Goal: Information Seeking & Learning: Learn about a topic

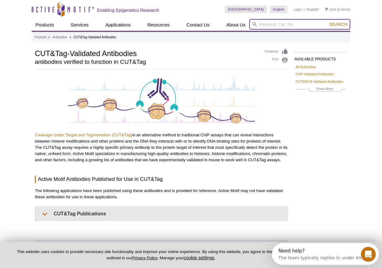
click at [301, 23] on input "search" at bounding box center [299, 24] width 101 height 11
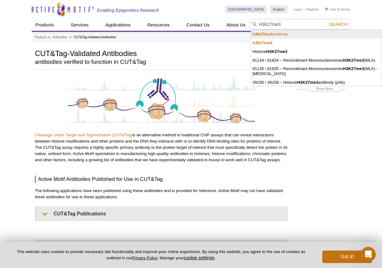
click at [292, 35] on li "h3k27me3 antibody" at bounding box center [316, 34] width 131 height 9
type input "h3k27me3 antibody"
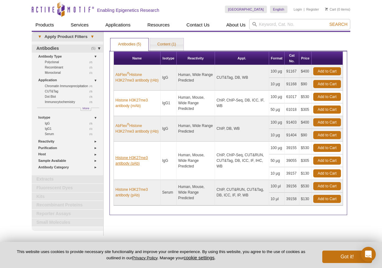
click at [127, 163] on link "Histone H3K27me3 antibody (pAb)" at bounding box center [136, 160] width 43 height 11
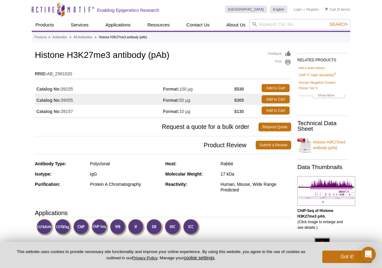
click at [324, 147] on link "Histone H3K27me3 antibody (pAb)" at bounding box center [322, 145] width 50 height 19
click at [323, 147] on link "Histone H3K27me3 antibody (pAb)" at bounding box center [322, 145] width 50 height 19
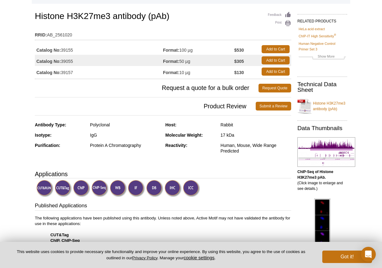
scroll to position [40, 0]
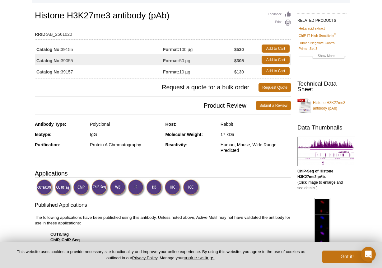
click at [323, 158] on img at bounding box center [326, 152] width 58 height 30
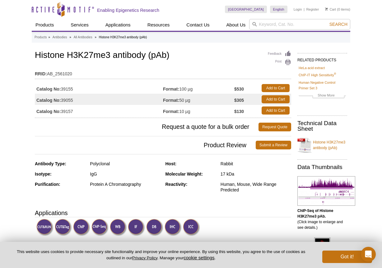
scroll to position [40, 0]
